Goal: Transaction & Acquisition: Purchase product/service

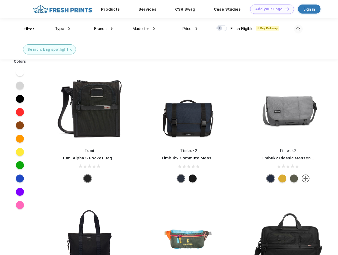
click at [270, 9] on link "Add your Logo Design Tool" at bounding box center [272, 9] width 44 height 9
click at [0, 0] on div "Design Tool" at bounding box center [0, 0] width 0 height 0
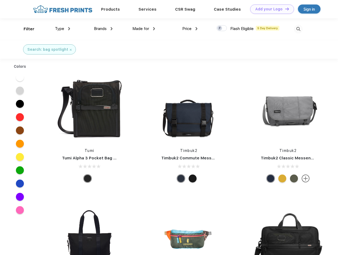
click at [285, 9] on link "Add your Logo Design Tool" at bounding box center [272, 9] width 44 height 9
click at [25, 29] on div "Filter" at bounding box center [29, 29] width 11 height 6
click at [63, 29] on span "Type" at bounding box center [59, 28] width 9 height 5
click at [103, 29] on span "Brands" at bounding box center [100, 28] width 13 height 5
click at [144, 29] on span "Made for" at bounding box center [140, 28] width 17 height 5
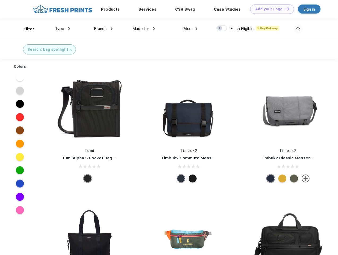
click at [190, 29] on span "Price" at bounding box center [186, 28] width 9 height 5
click at [222, 28] on div at bounding box center [222, 28] width 10 height 6
click at [220, 28] on input "checkbox" at bounding box center [218, 26] width 3 height 3
click at [298, 29] on img at bounding box center [298, 29] width 9 height 9
